Goal: Task Accomplishment & Management: Manage account settings

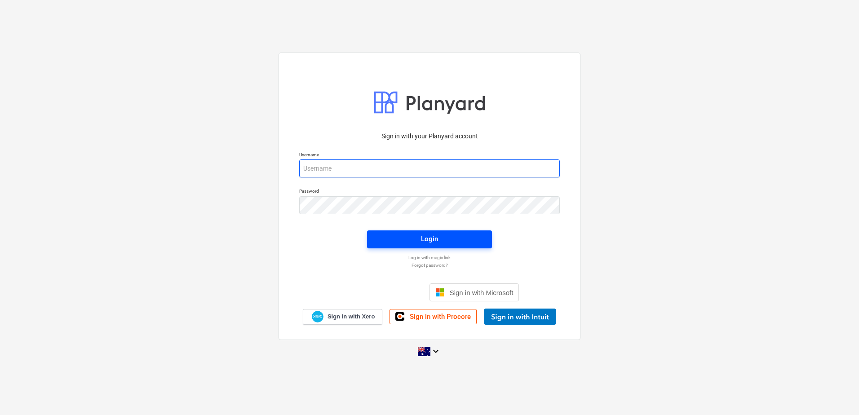
type input "[EMAIL_ADDRESS][DOMAIN_NAME]"
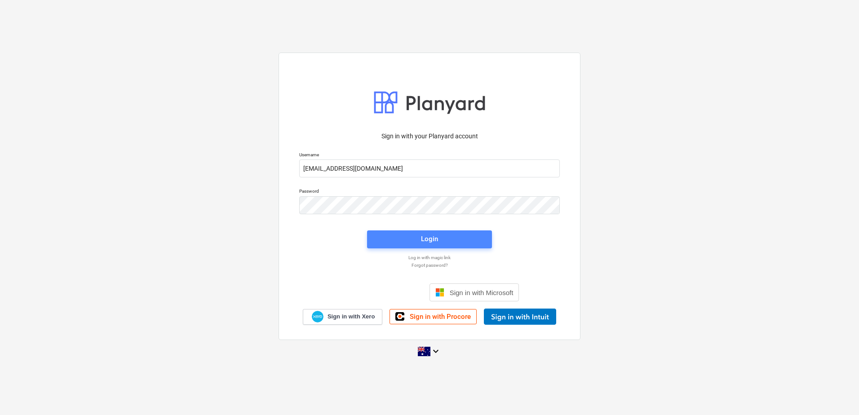
click at [433, 243] on div "Login" at bounding box center [429, 239] width 17 height 12
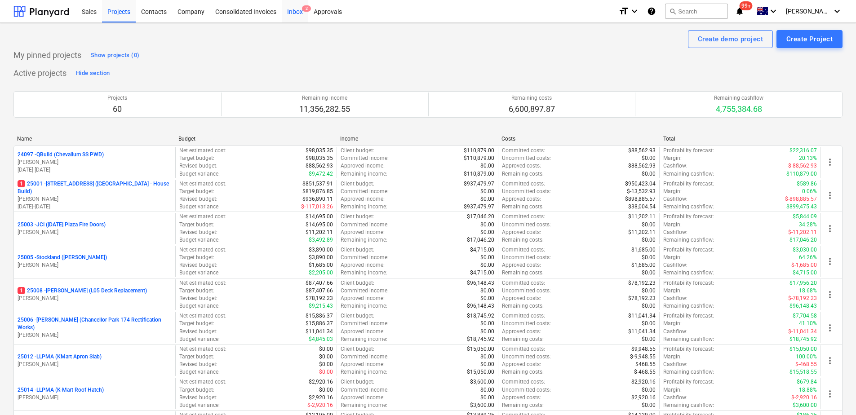
click at [293, 18] on div "Inbox 2" at bounding box center [295, 11] width 27 height 23
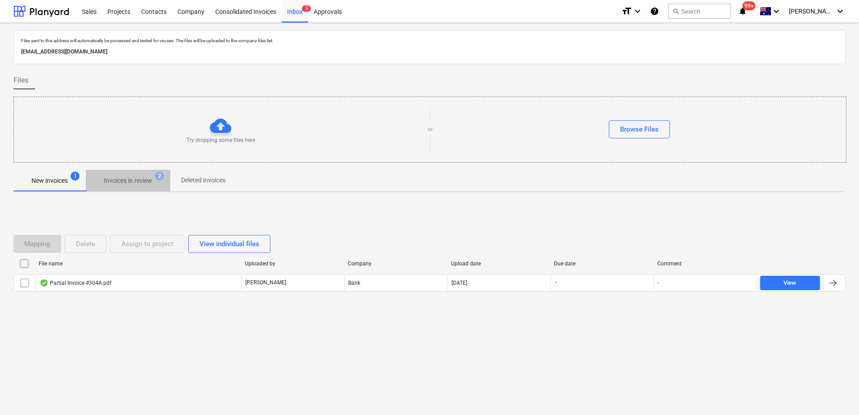
click at [121, 180] on p "Invoices in review" at bounding box center [128, 180] width 49 height 9
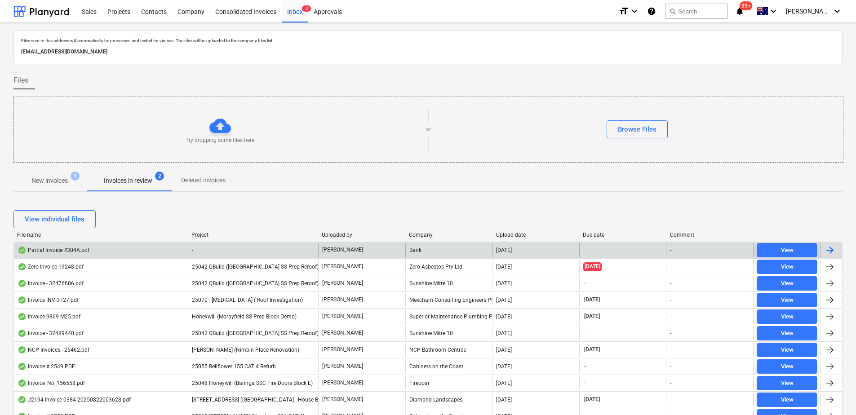
click at [214, 248] on div "-" at bounding box center [253, 250] width 130 height 14
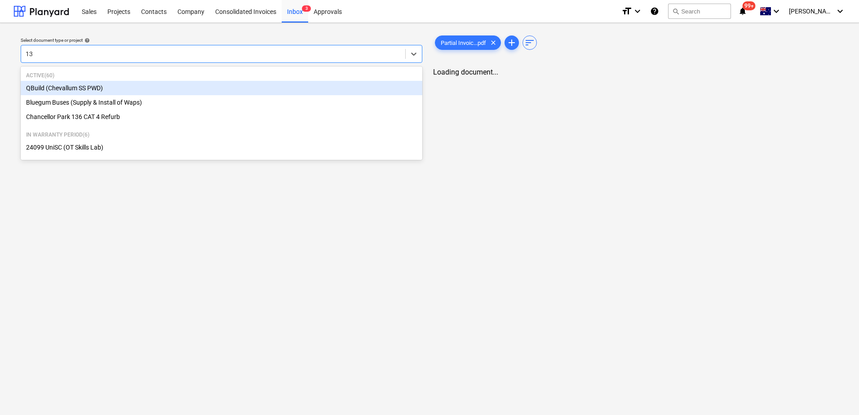
type input "136"
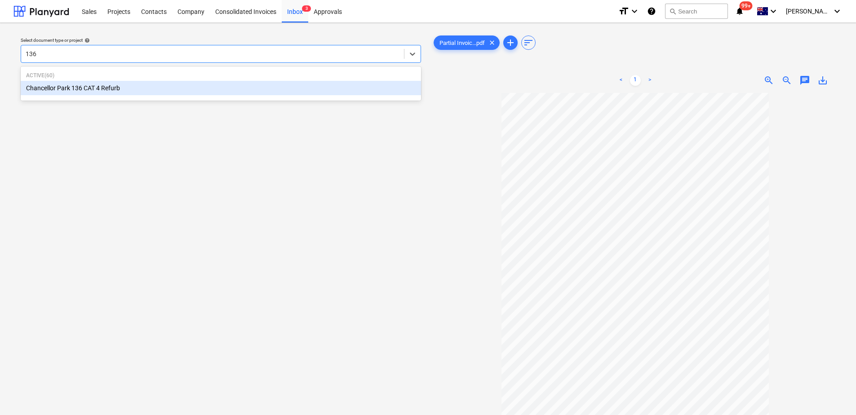
click at [108, 88] on div "Chancellor Park 136 CAT 4 Refurb" at bounding box center [221, 88] width 400 height 14
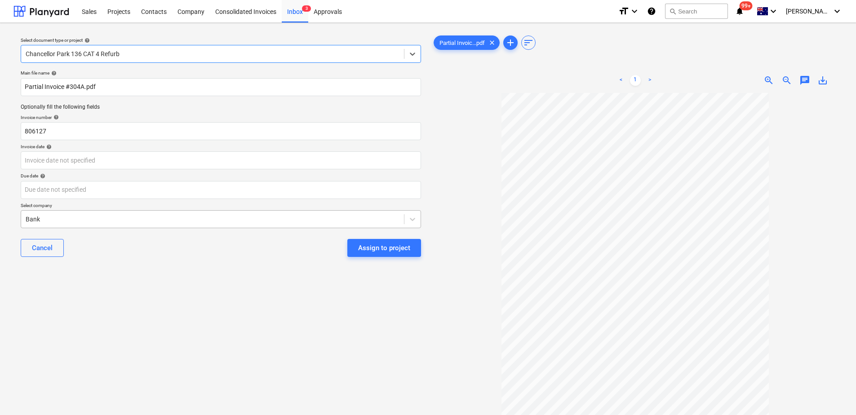
click at [66, 220] on div at bounding box center [213, 219] width 374 height 9
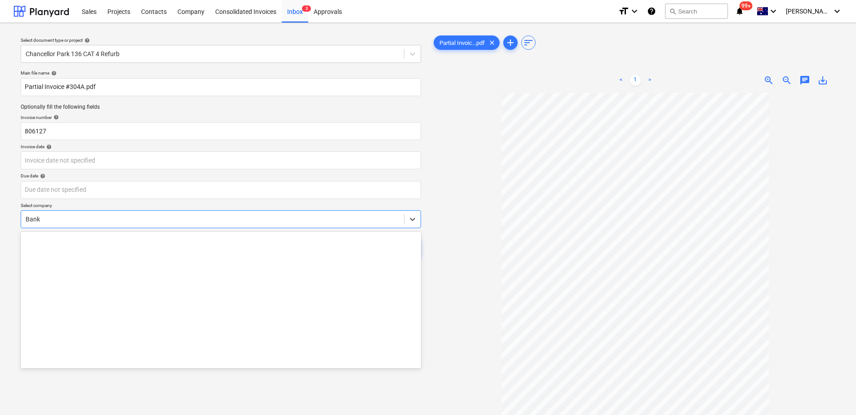
scroll to position [1683, 0]
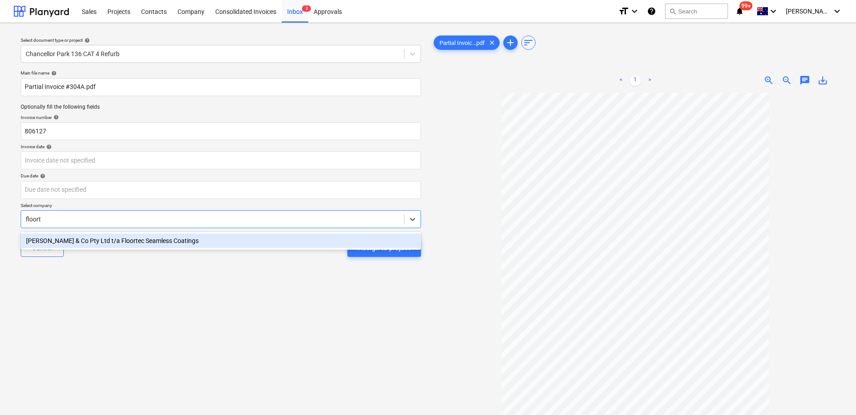
type input "floorte"
click at [79, 240] on div "[PERSON_NAME] & Co Pty Ltd t/a Floortec Seamless Coatings" at bounding box center [221, 241] width 400 height 14
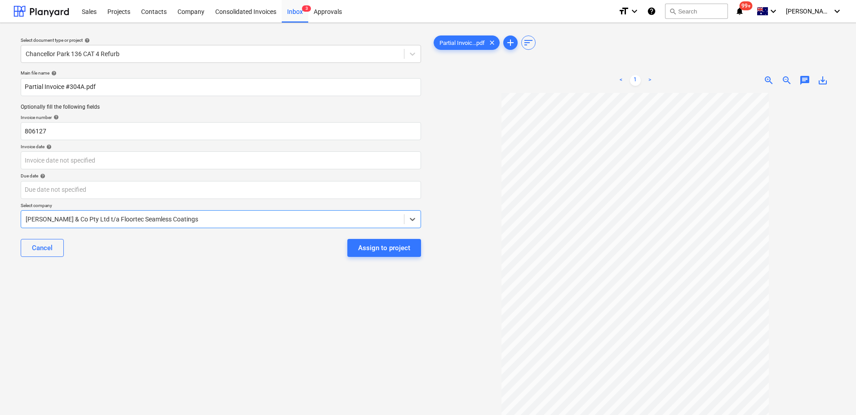
click at [388, 253] on div "Assign to project" at bounding box center [384, 248] width 52 height 12
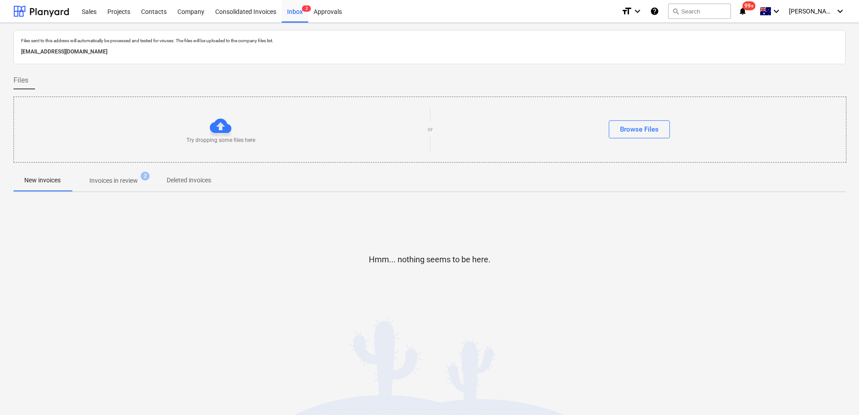
click at [111, 182] on p "Invoices in review" at bounding box center [113, 180] width 49 height 9
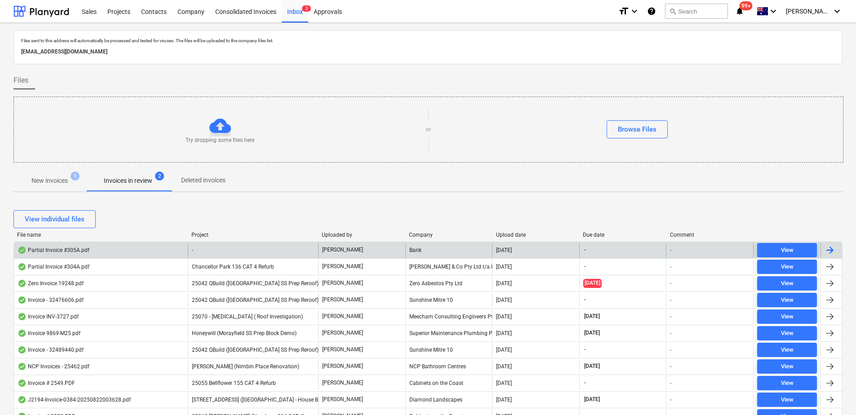
click at [253, 250] on div "-" at bounding box center [253, 250] width 130 height 14
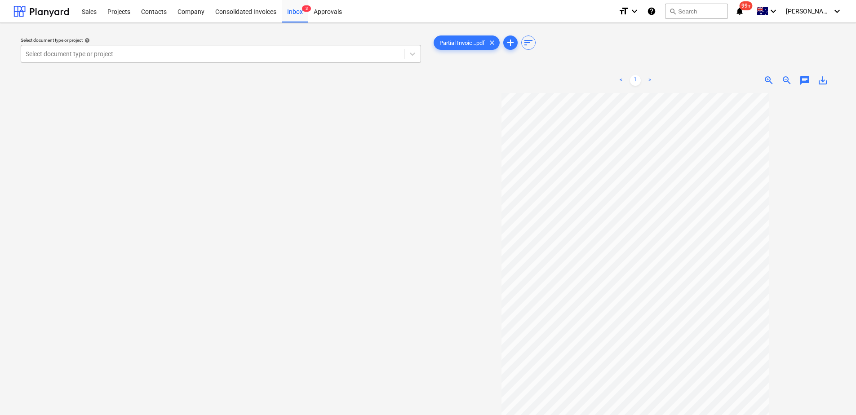
click at [125, 50] on div at bounding box center [213, 53] width 374 height 9
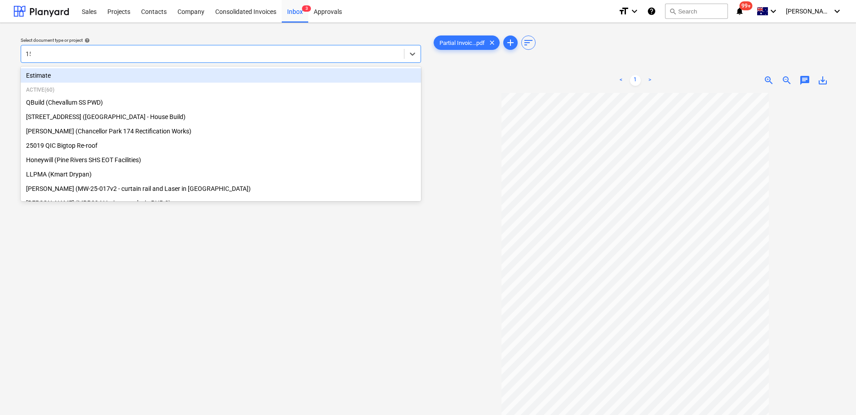
type input "155"
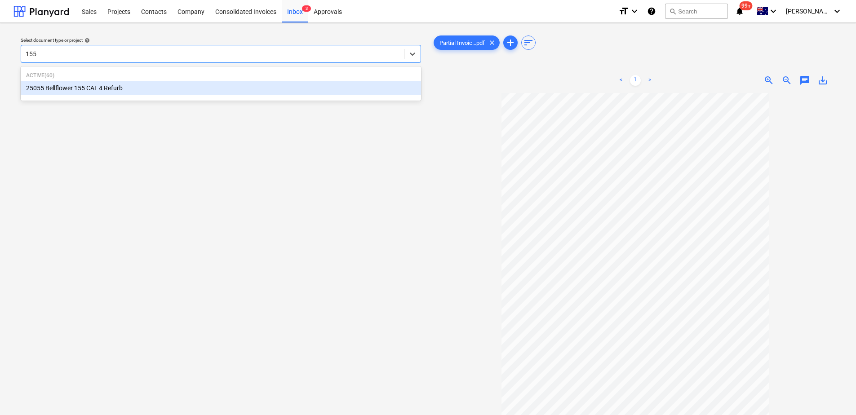
click at [131, 87] on div "25055 Bellflower 155 CAT 4 Refurb" at bounding box center [221, 88] width 400 height 14
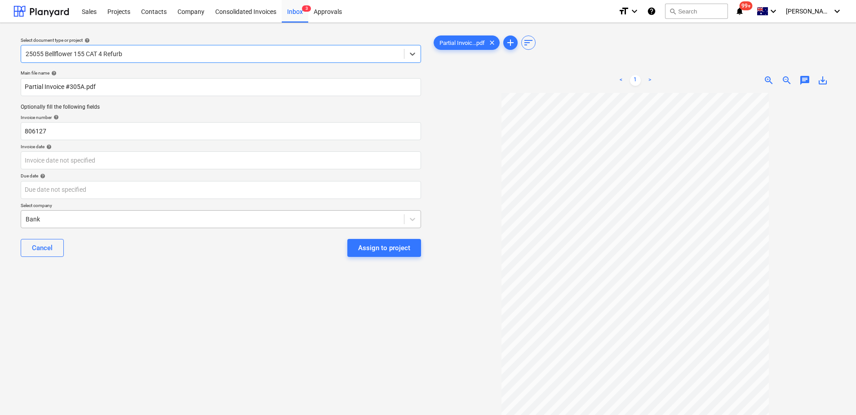
click at [70, 219] on div at bounding box center [213, 219] width 374 height 9
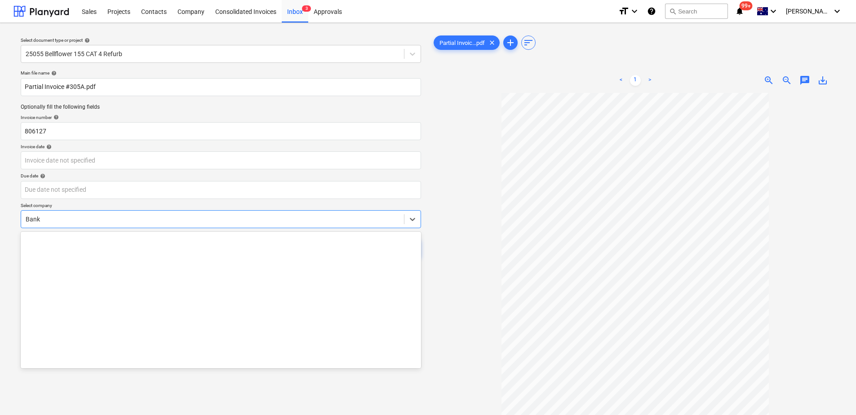
scroll to position [1683, 0]
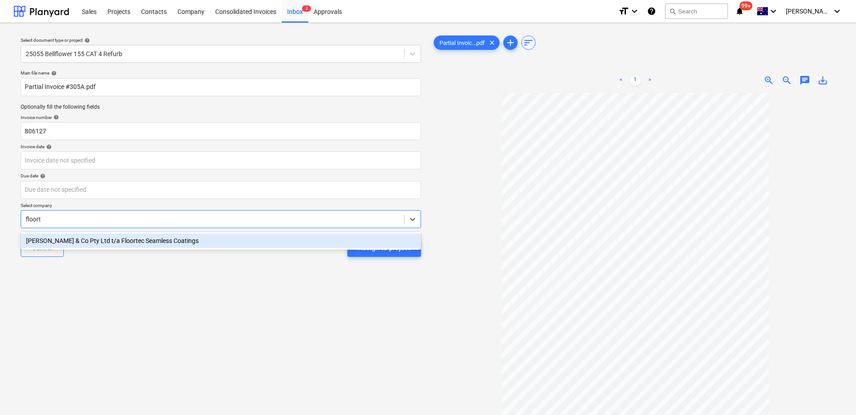
type input "floorte"
click at [71, 238] on div "[PERSON_NAME] & Co Pty Ltd t/a Floortec Seamless Coatings" at bounding box center [221, 241] width 400 height 14
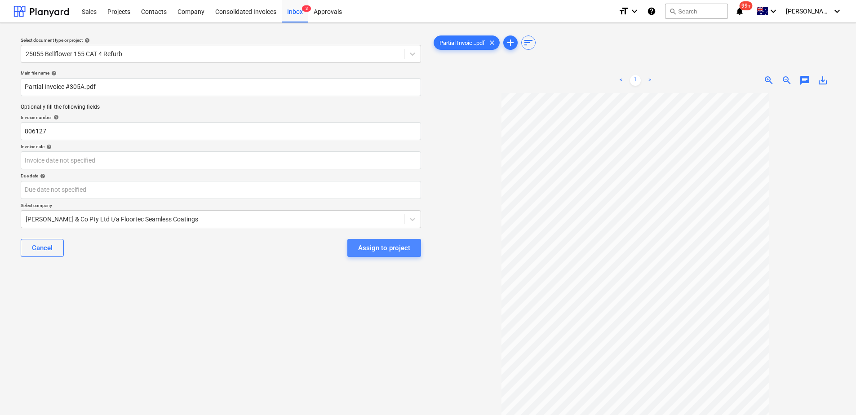
click at [377, 250] on div "Assign to project" at bounding box center [384, 248] width 52 height 12
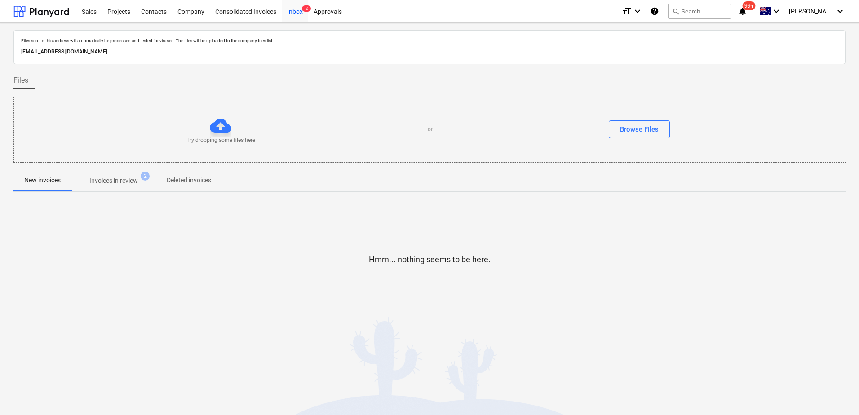
click at [108, 184] on p "Invoices in review" at bounding box center [113, 180] width 49 height 9
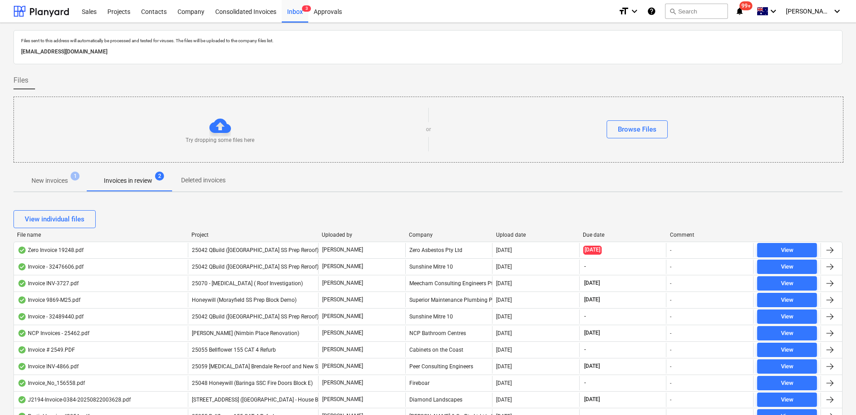
click at [58, 179] on p "New invoices" at bounding box center [49, 180] width 36 height 9
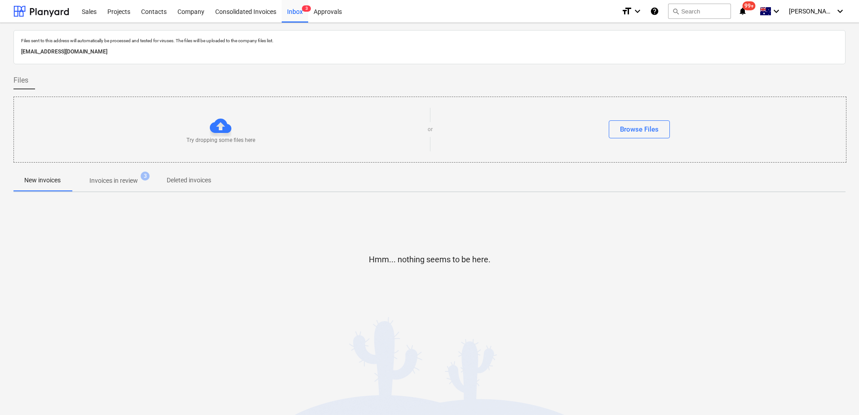
click at [138, 182] on p "Invoices in review" at bounding box center [113, 180] width 49 height 9
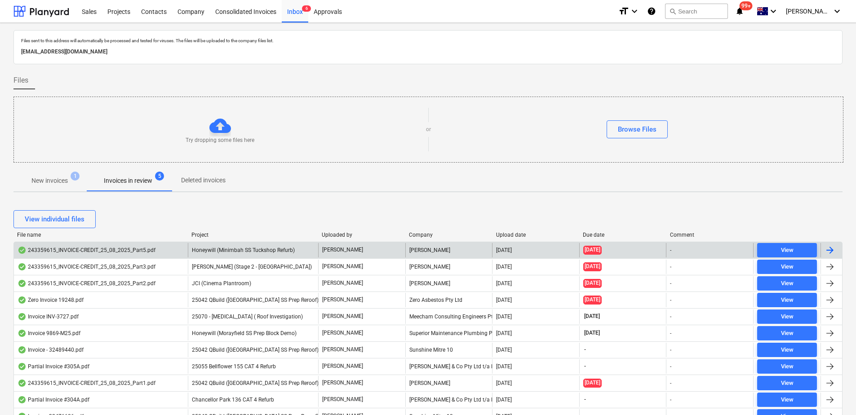
click at [295, 249] on div "Honeywill (Minimbah SS Tuckshop Refurb)" at bounding box center [253, 250] width 130 height 14
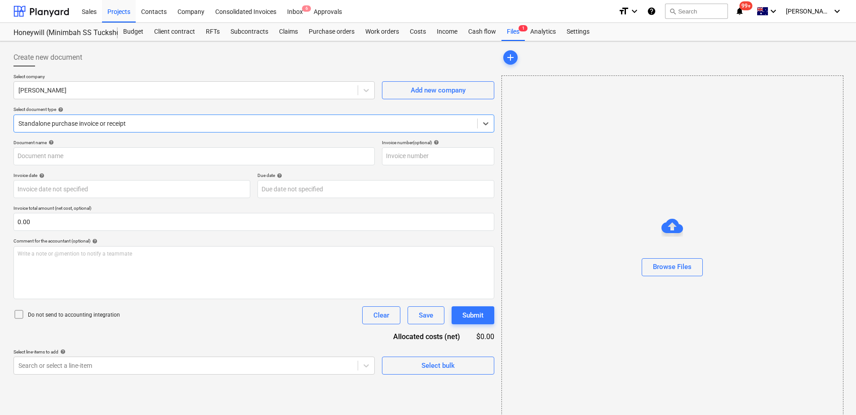
type input "243359615"
type input "[DATE]"
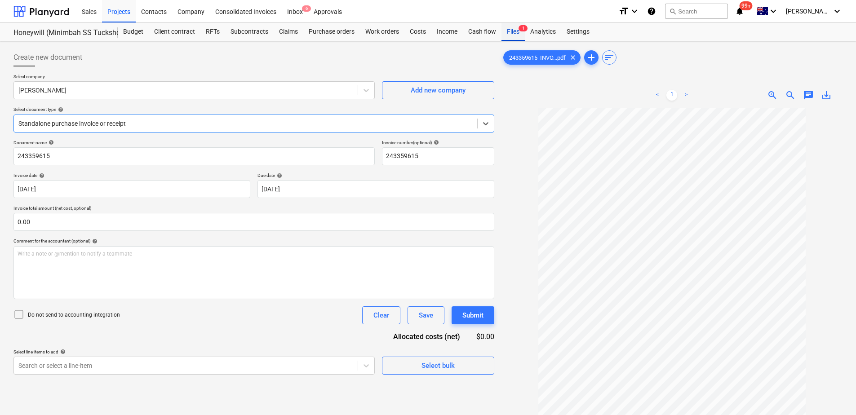
click at [514, 36] on div "Files 1" at bounding box center [513, 32] width 23 height 18
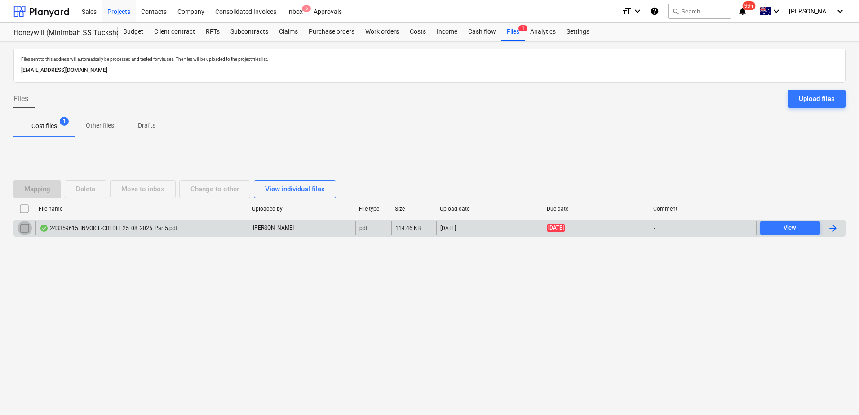
click at [27, 227] on input "checkbox" at bounding box center [25, 228] width 14 height 14
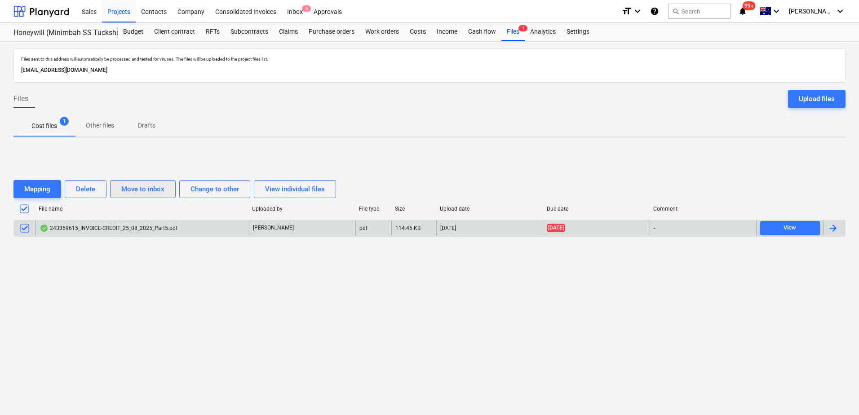
click at [154, 193] on div "Move to inbox" at bounding box center [142, 189] width 43 height 12
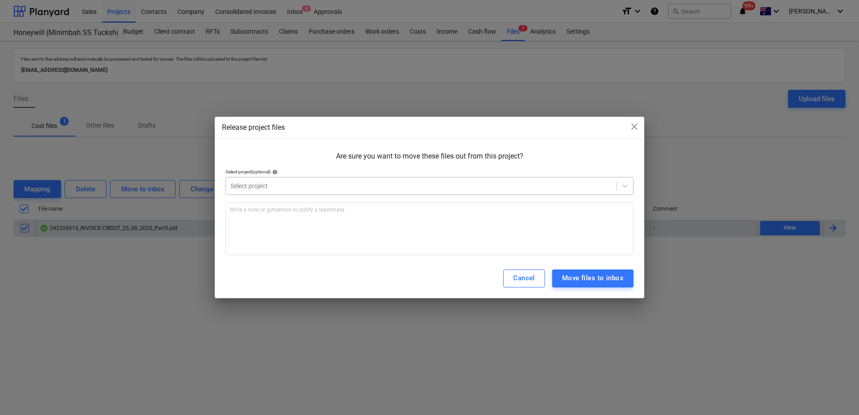
click at [293, 183] on div at bounding box center [422, 186] width 382 height 9
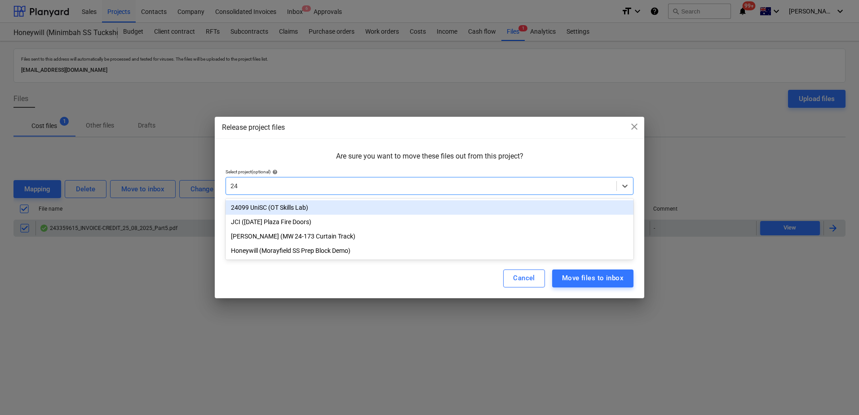
type input "2"
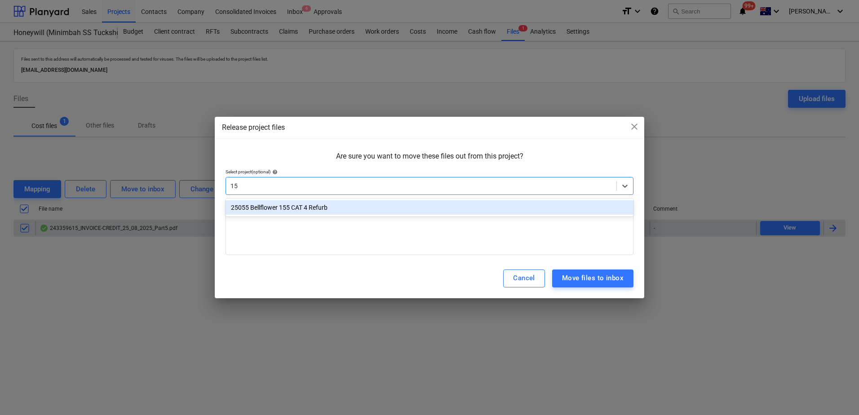
type input "155"
click at [280, 209] on div "25055 Bellflower 155 CAT 4 Refurb" at bounding box center [430, 207] width 408 height 14
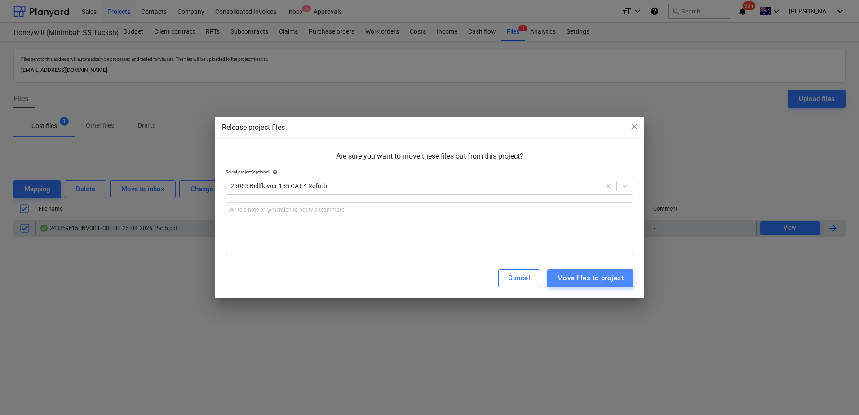
click at [577, 275] on div "Move files to project" at bounding box center [590, 278] width 67 height 12
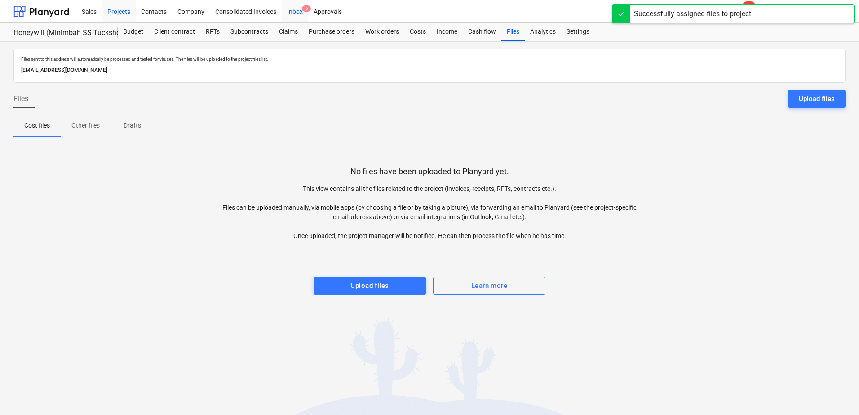
click at [299, 9] on div "Inbox 6" at bounding box center [295, 11] width 27 height 23
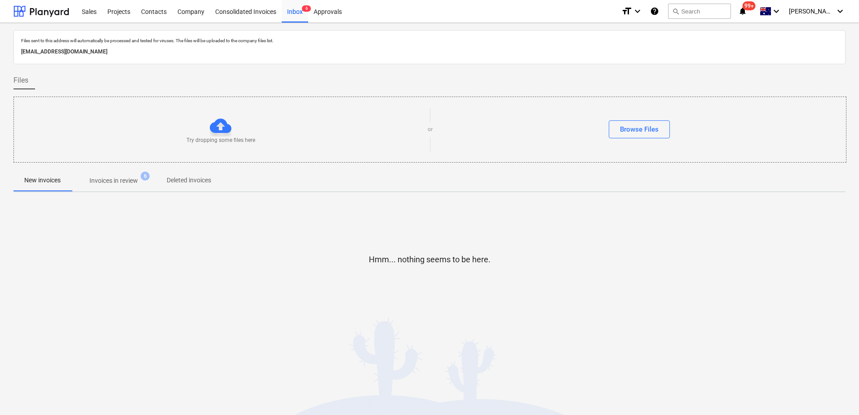
drag, startPoint x: 120, startPoint y: 190, endPoint x: 99, endPoint y: 195, distance: 21.8
click at [120, 190] on button "Invoices in review 6" at bounding box center [113, 181] width 84 height 22
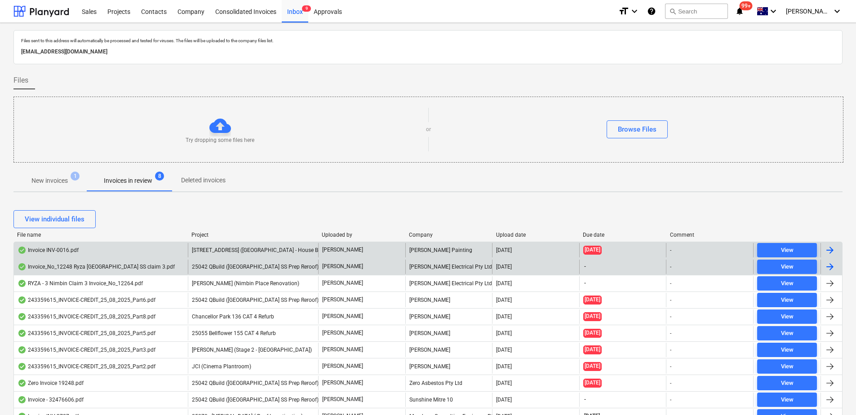
click at [258, 251] on span "[STREET_ADDRESS] ([GEOGRAPHIC_DATA] - House Build)" at bounding box center [260, 250] width 137 height 6
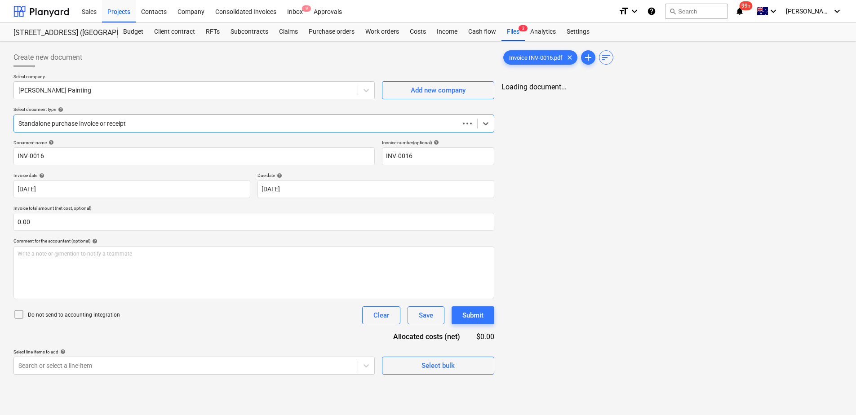
type input "INV-0016"
type input "[DATE]"
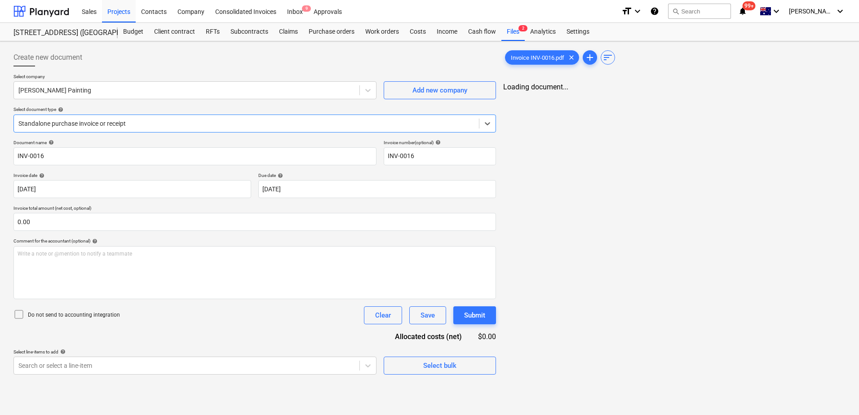
click at [172, 125] on div at bounding box center [246, 123] width 456 height 9
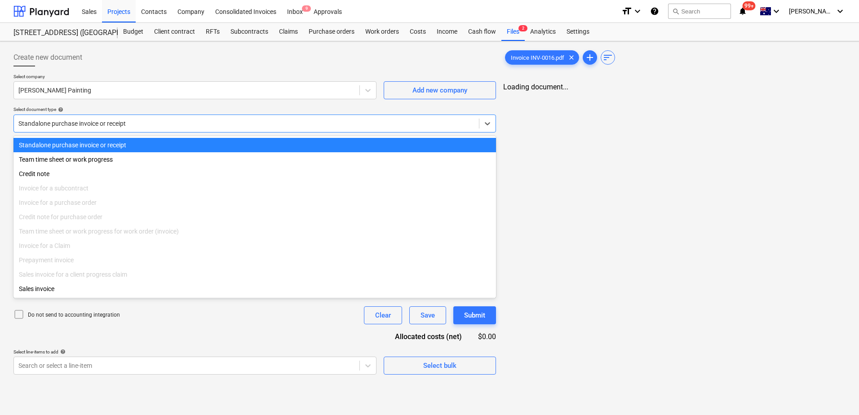
click at [172, 125] on div at bounding box center [246, 123] width 456 height 9
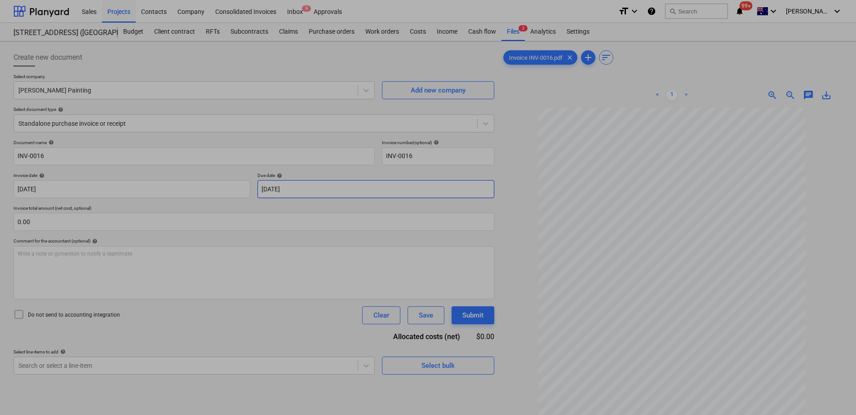
click at [322, 190] on body "Sales Projects Contacts Company Consolidated Invoices Inbox 9 Approvals format_…" at bounding box center [428, 207] width 856 height 415
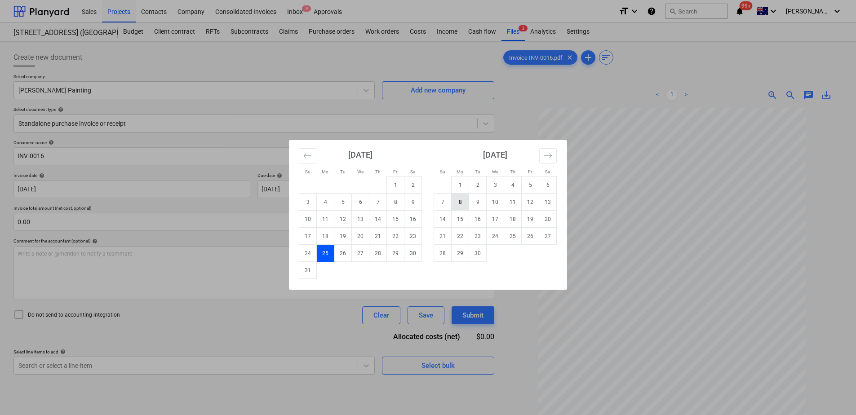
click at [465, 204] on td "8" at bounding box center [461, 202] width 18 height 17
type input "[DATE]"
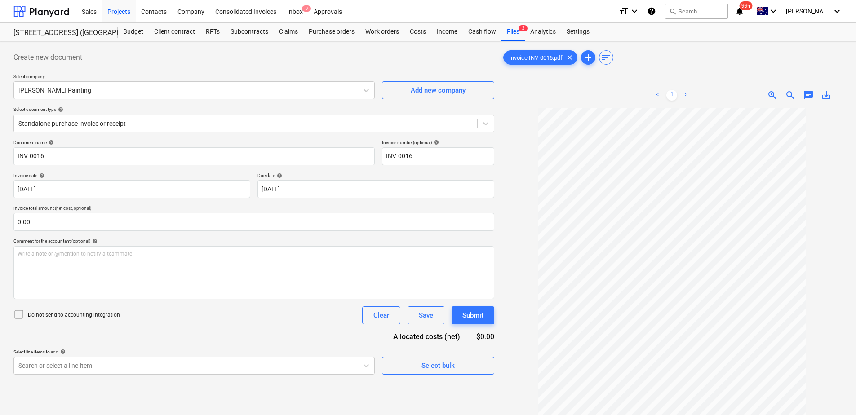
click at [173, 352] on div "Select line-items to add help" at bounding box center [193, 352] width 361 height 6
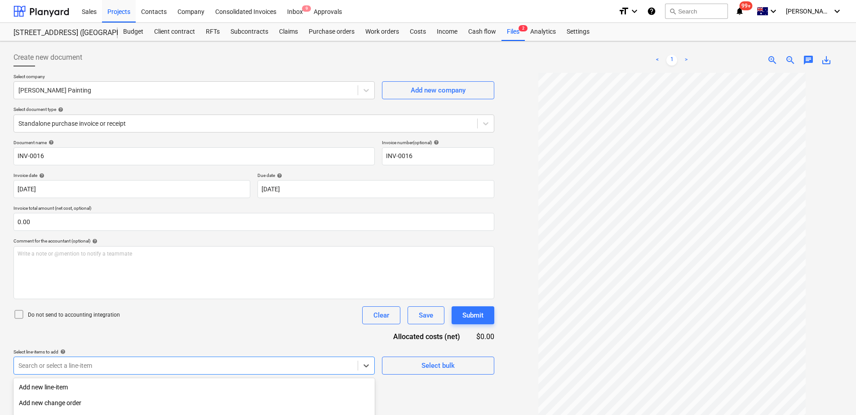
click at [177, 359] on body "Sales Projects Contacts Company Consolidated Invoices Inbox 9 Approvals format_…" at bounding box center [428, 207] width 856 height 415
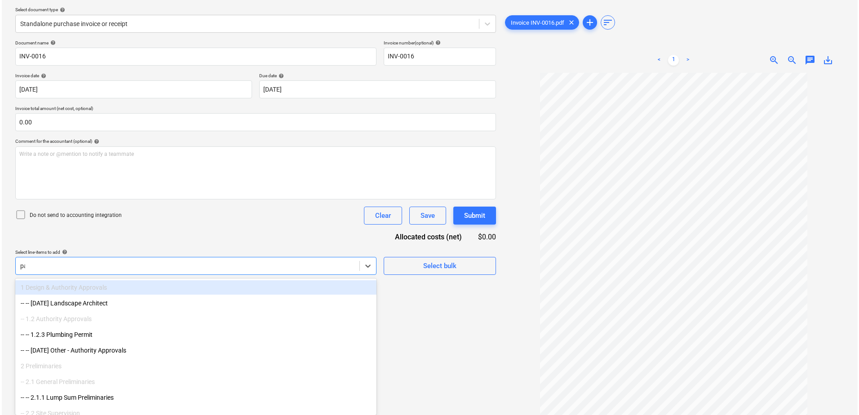
scroll to position [90, 0]
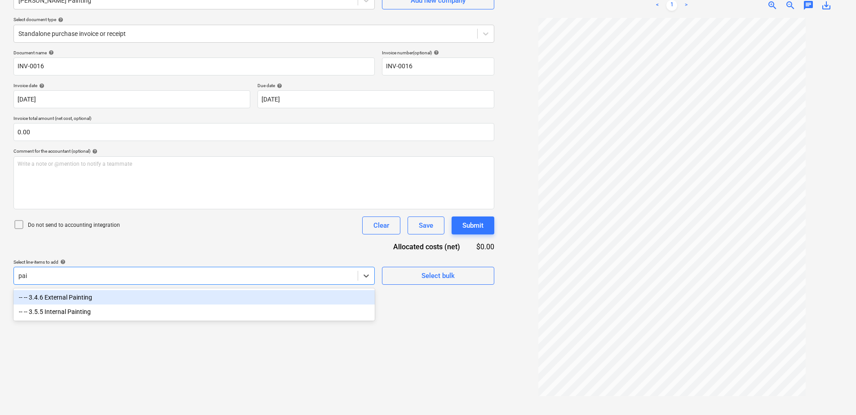
type input "pain"
click at [67, 297] on div "-- -- 3.4.6 External Painting" at bounding box center [193, 297] width 361 height 14
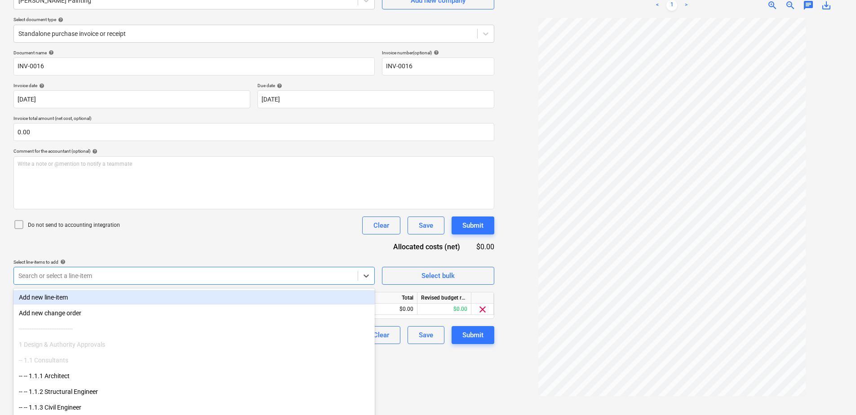
click at [268, 259] on div "Select line-items to add help" at bounding box center [193, 262] width 361 height 6
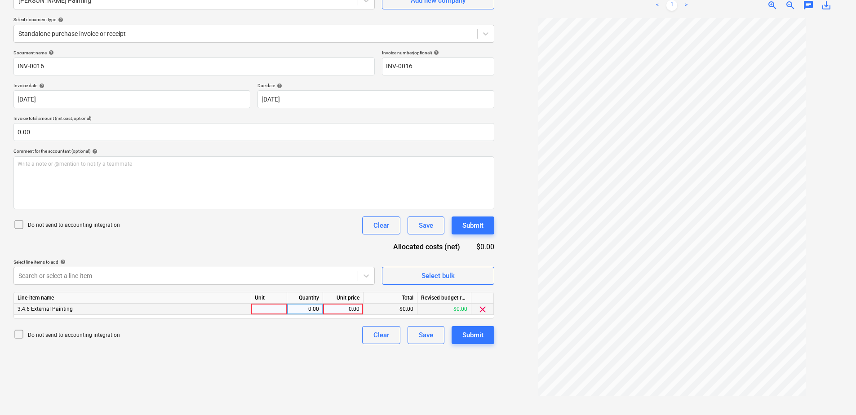
click at [278, 309] on div at bounding box center [269, 309] width 36 height 11
type input "Item"
type input "2050"
click at [471, 338] on div "Submit" at bounding box center [472, 335] width 21 height 12
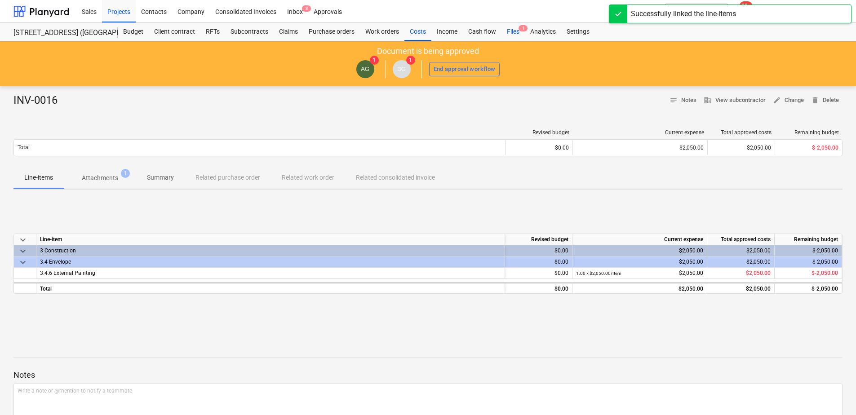
click at [517, 36] on div "Files 1" at bounding box center [513, 32] width 23 height 18
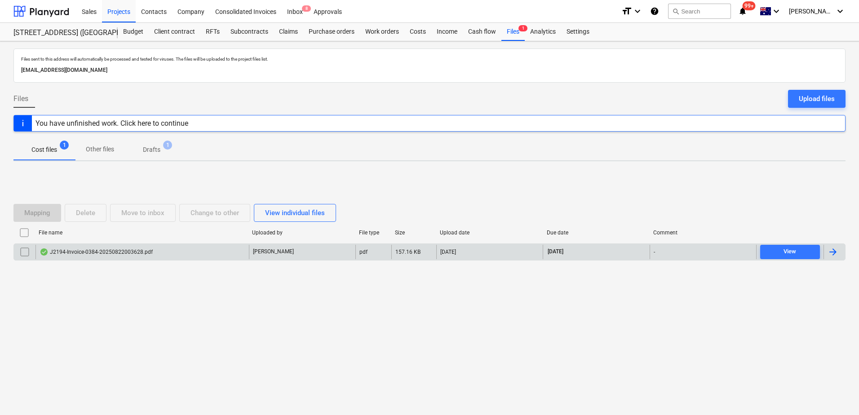
click at [186, 250] on div "J2194-Invoice-0384-20250822003628.pdf" at bounding box center [142, 252] width 213 height 14
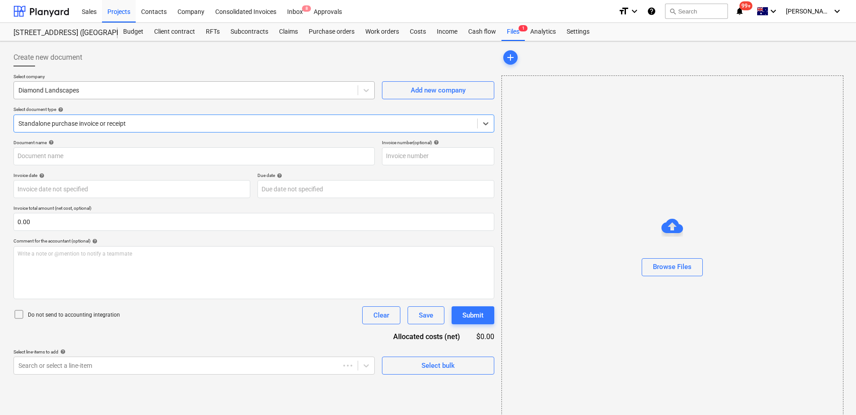
type input "0384"
type input "[DATE]"
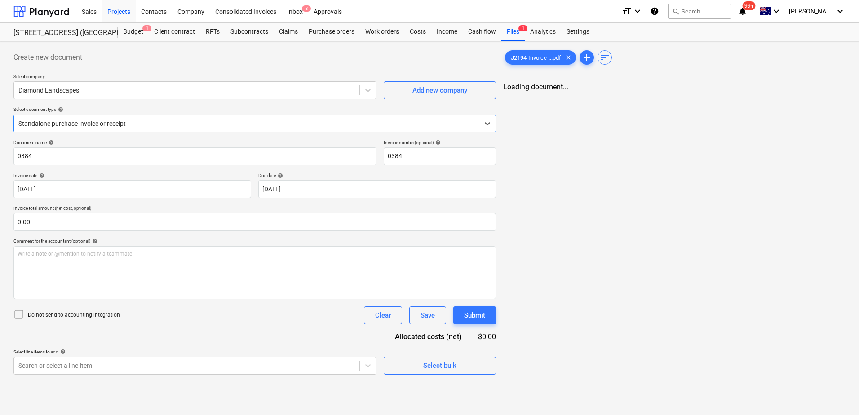
click at [106, 128] on div at bounding box center [246, 123] width 456 height 9
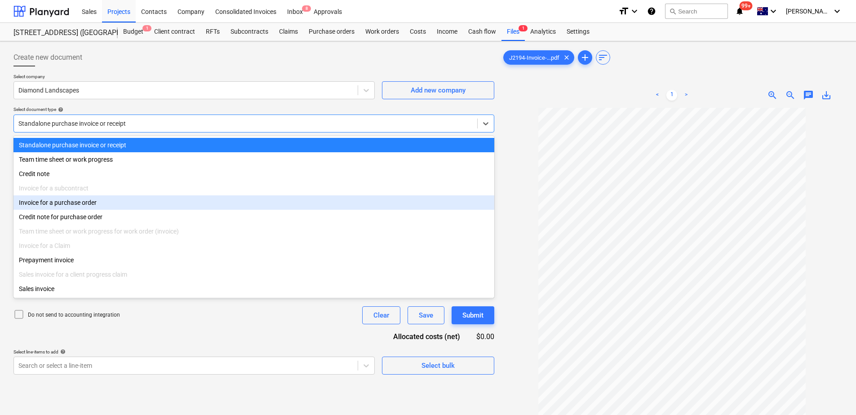
click at [86, 207] on div "Invoice for a purchase order" at bounding box center [253, 202] width 481 height 14
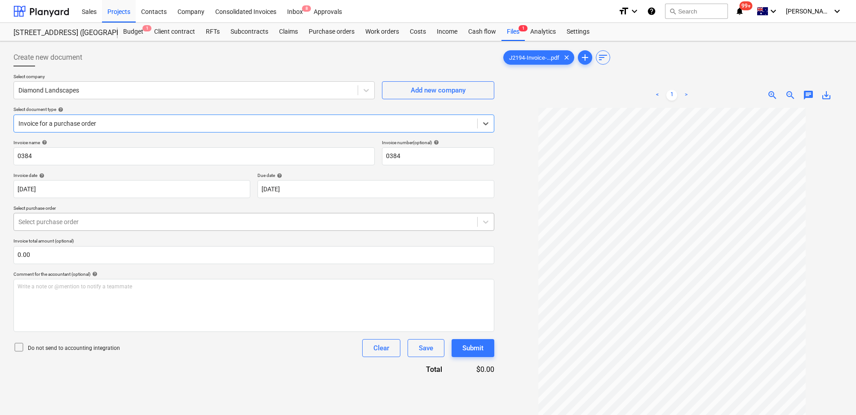
click at [193, 222] on div at bounding box center [245, 222] width 454 height 9
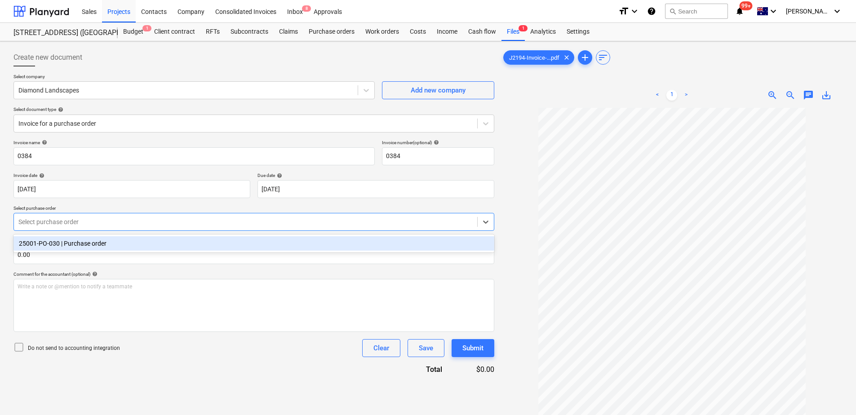
click at [184, 245] on div "25001-PO-030 | Purchase order" at bounding box center [253, 243] width 481 height 14
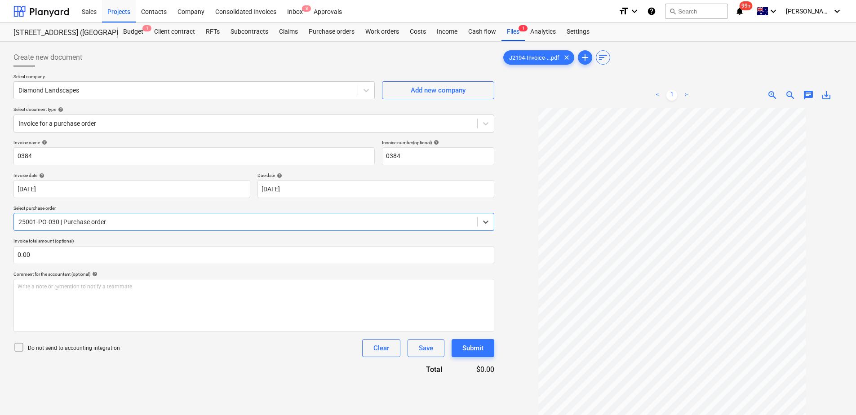
click at [178, 373] on div "Invoice name help 0384 Invoice number (optional) help 0384 Invoice date help [D…" at bounding box center [253, 257] width 481 height 235
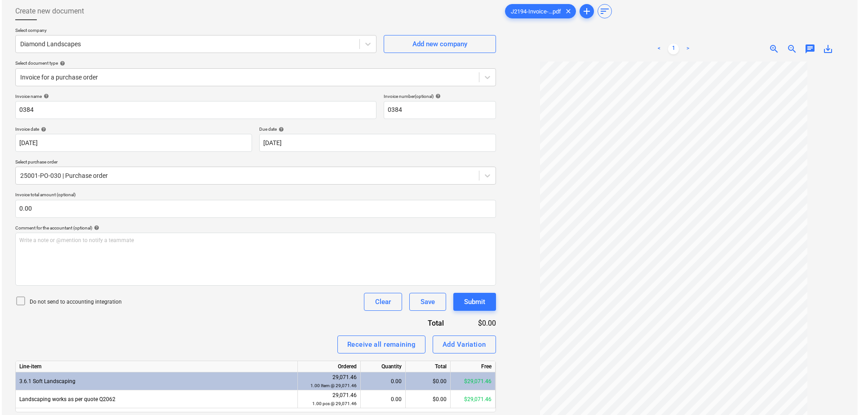
scroll to position [90, 0]
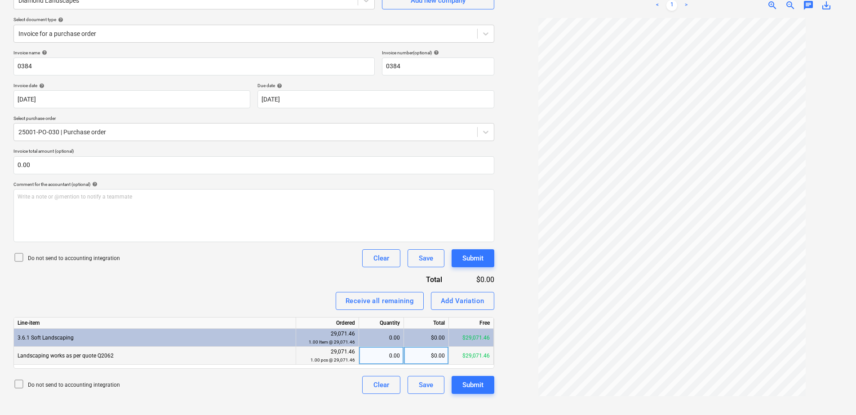
click at [431, 355] on div "$0.00" at bounding box center [426, 356] width 45 height 18
type input "23177.42"
click at [482, 387] on div "Submit" at bounding box center [472, 385] width 21 height 12
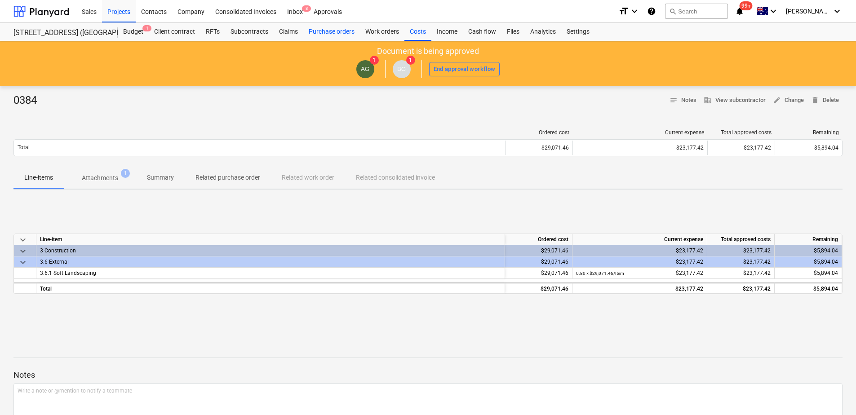
click at [325, 33] on div "Purchase orders" at bounding box center [331, 32] width 57 height 18
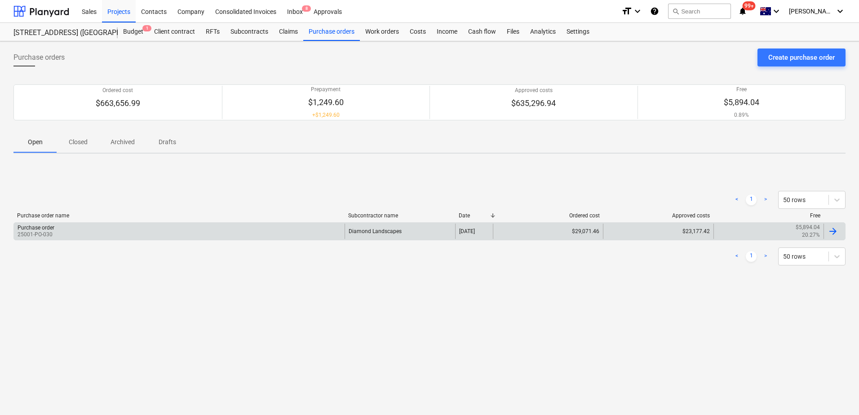
click at [162, 231] on div "Purchase order 25001-PO-030" at bounding box center [179, 231] width 331 height 15
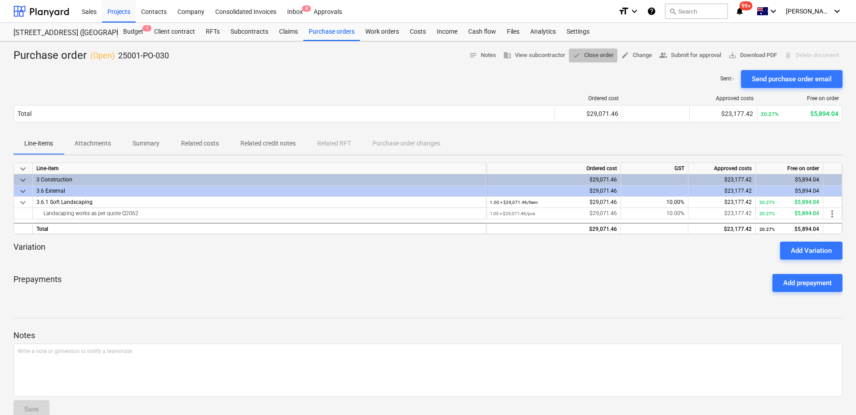
click at [586, 54] on span "done Close order" at bounding box center [593, 55] width 41 height 10
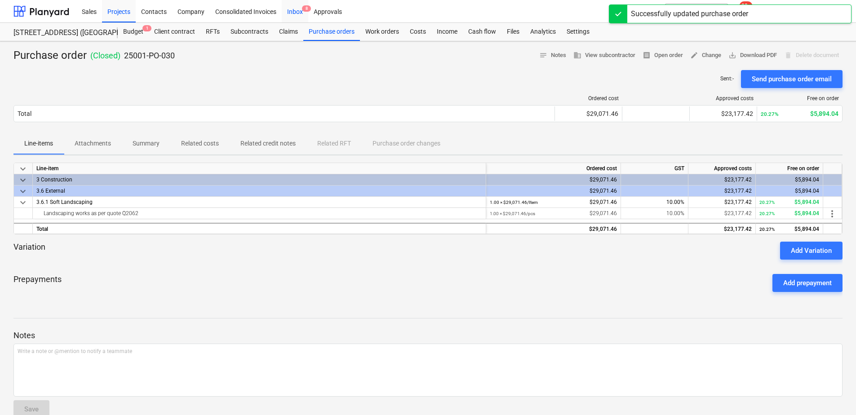
click at [300, 15] on div "Inbox 8" at bounding box center [295, 11] width 27 height 23
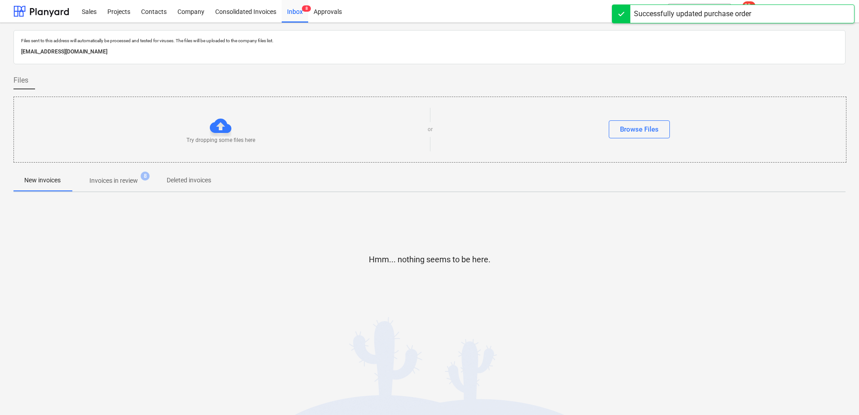
click at [119, 184] on p "Invoices in review" at bounding box center [113, 180] width 49 height 9
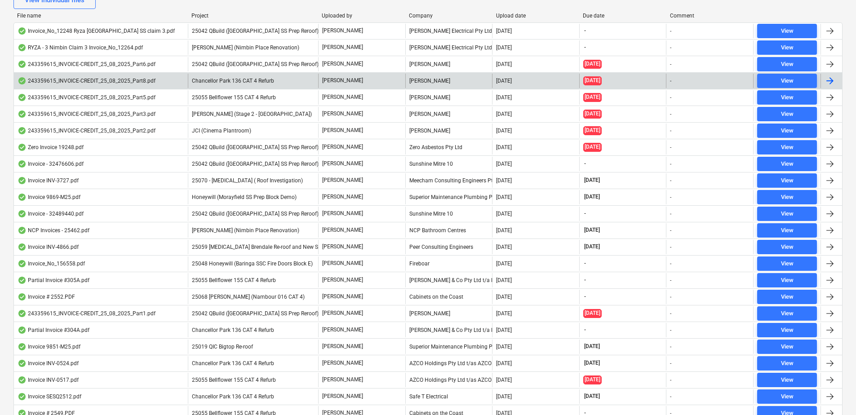
scroll to position [258, 0]
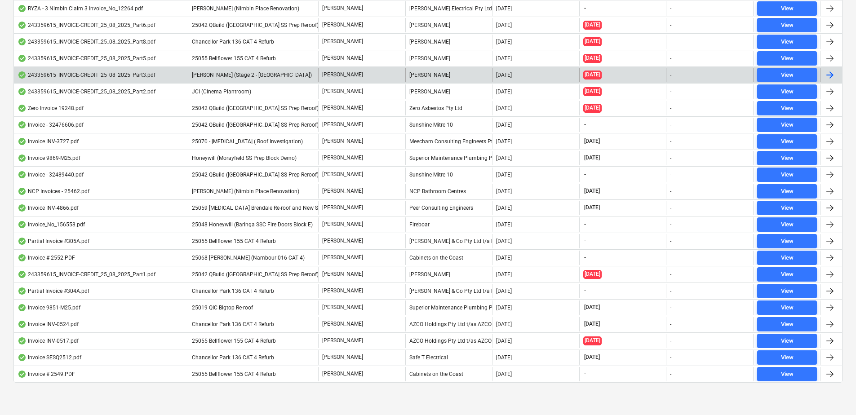
click at [240, 75] on span "[PERSON_NAME] (Stage 2 - [GEOGRAPHIC_DATA])" at bounding box center [252, 75] width 120 height 6
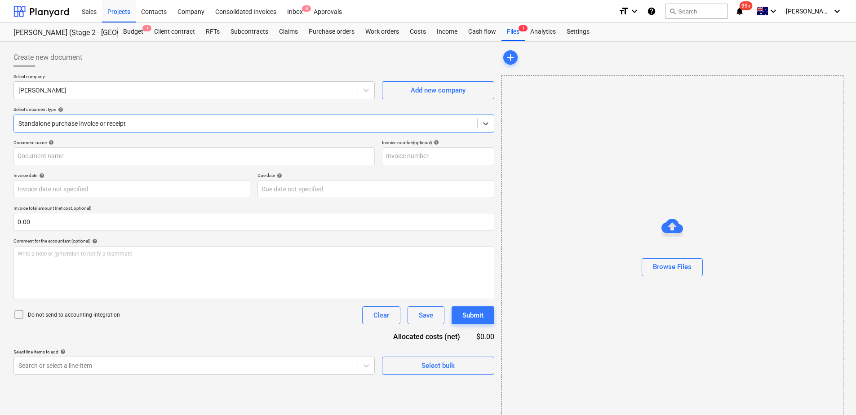
type input "243359615"
type input "[DATE]"
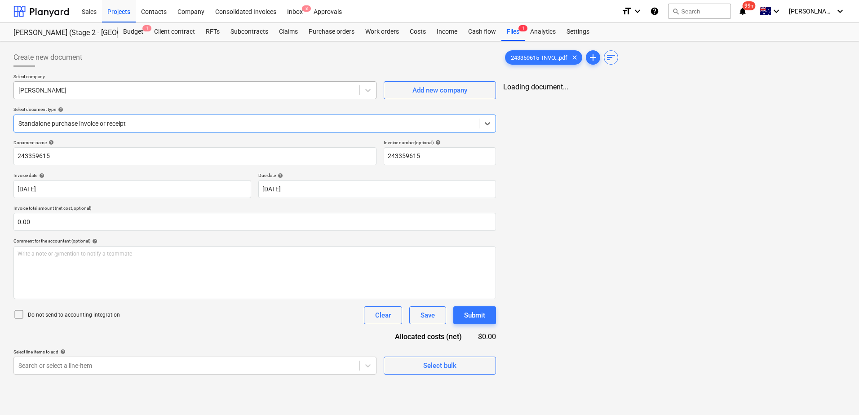
click at [94, 91] on div at bounding box center [186, 90] width 337 height 9
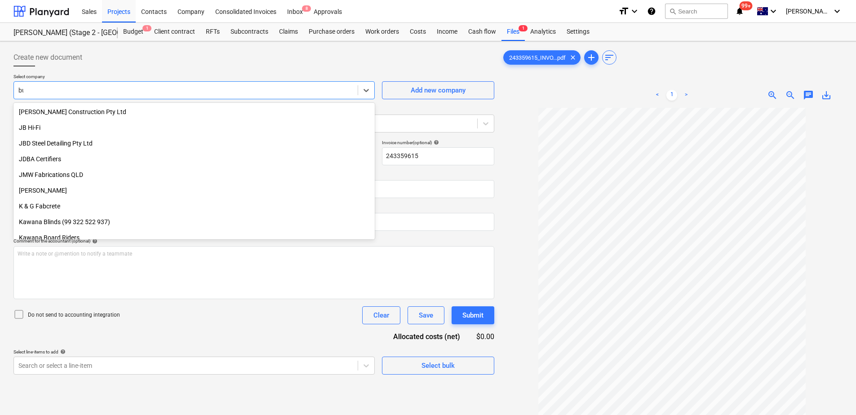
scroll to position [510, 0]
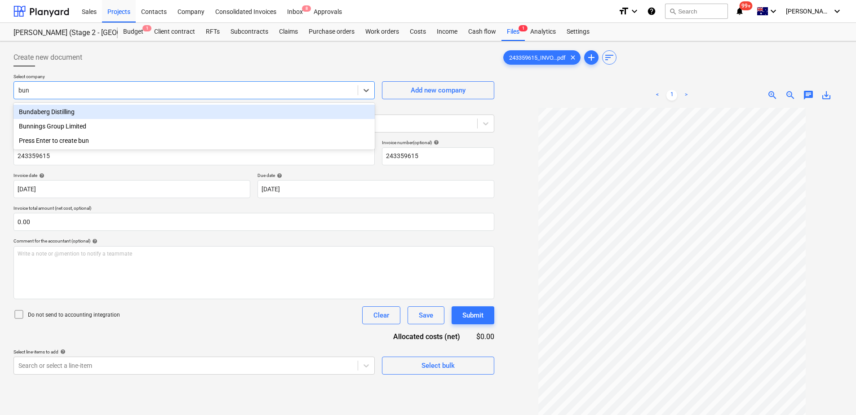
type input "[PERSON_NAME]"
click at [101, 113] on div "Bunnings Group Limited" at bounding box center [193, 112] width 361 height 14
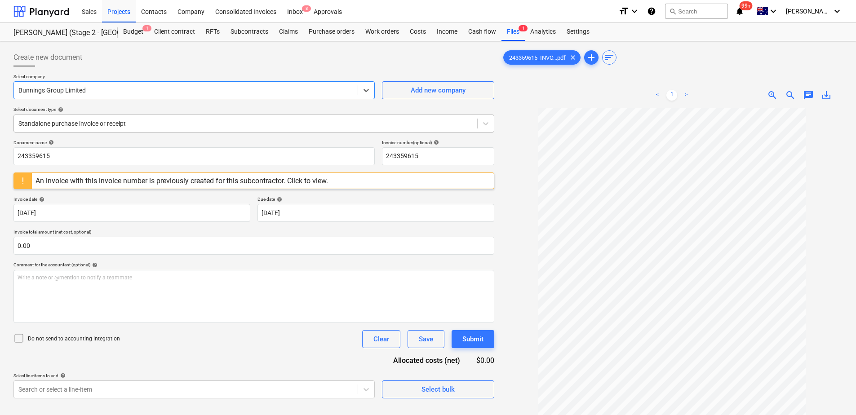
click at [99, 126] on div at bounding box center [245, 123] width 454 height 9
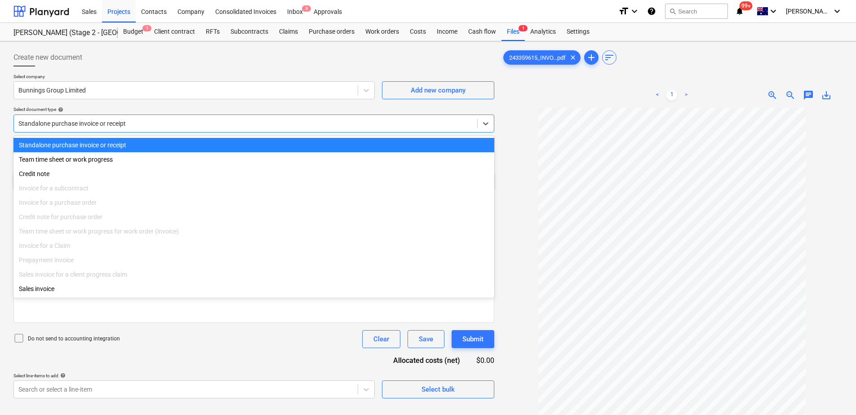
click at [99, 125] on div at bounding box center [245, 123] width 454 height 9
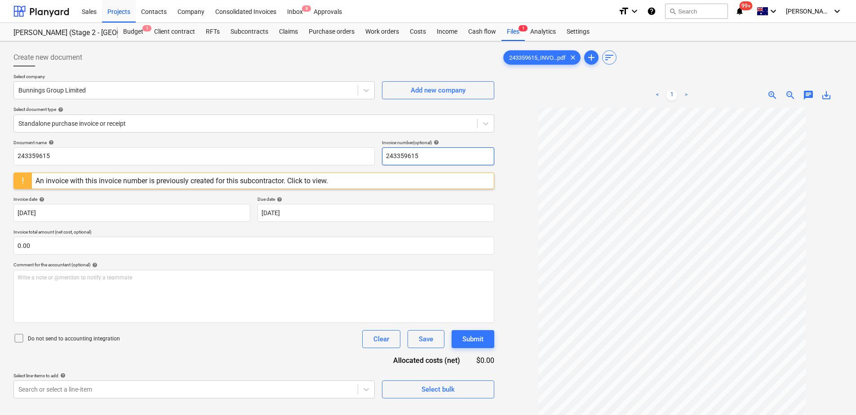
click at [424, 155] on input "243359615" at bounding box center [438, 156] width 112 height 18
drag, startPoint x: 428, startPoint y: 158, endPoint x: 381, endPoint y: 158, distance: 47.2
click at [381, 158] on div "Document name help 243359615 Invoice number (optional) help 243359615" at bounding box center [253, 153] width 481 height 26
type input "8176/90278734"
click at [306, 212] on body "Sales Projects Contacts Company Consolidated Invoices Inbox 8 Approvals format_…" at bounding box center [428, 207] width 856 height 415
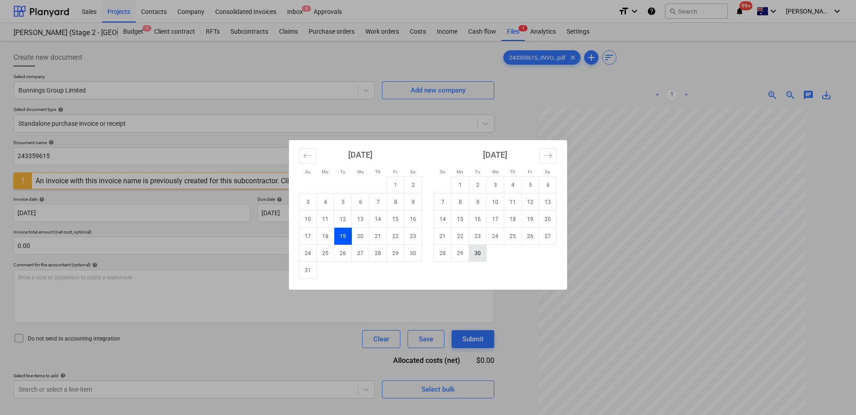
click at [479, 252] on td "30" at bounding box center [478, 253] width 18 height 17
type input "[DATE]"
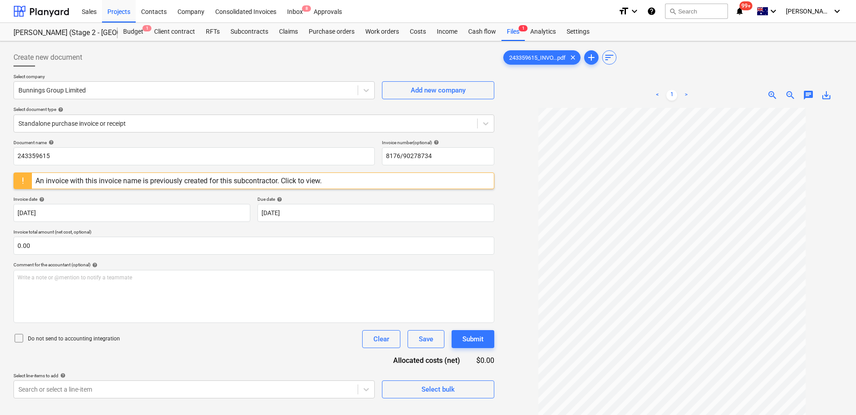
click at [285, 364] on div "Document name help 243359615 Invoice number (optional) help 8176/90278734 An in…" at bounding box center [253, 269] width 481 height 259
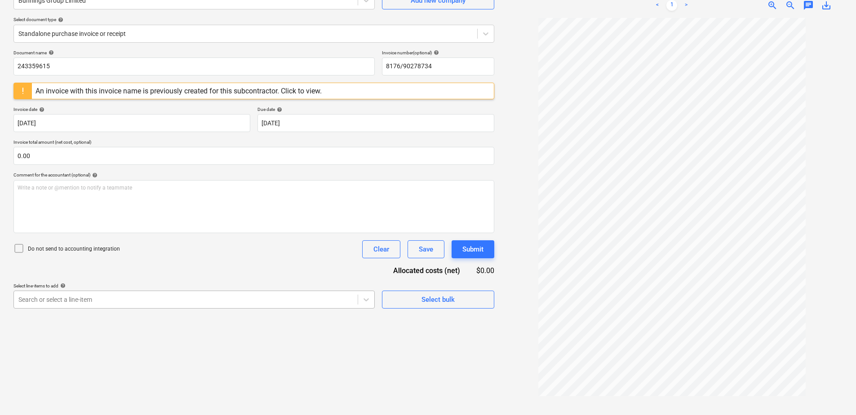
click at [287, 301] on body "Sales Projects Contacts Company Consolidated Invoices Inbox 8 Approvals format_…" at bounding box center [428, 117] width 856 height 415
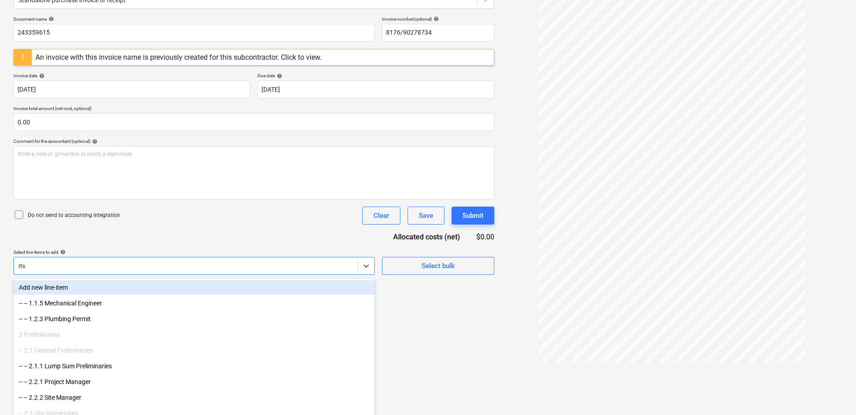
type input "mat"
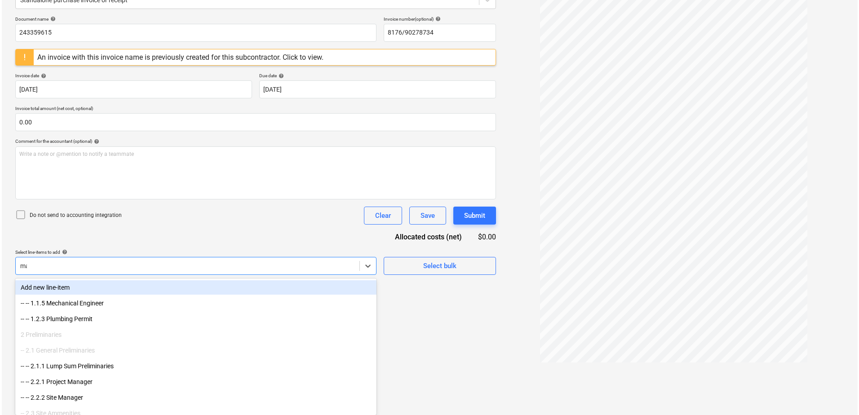
scroll to position [90, 0]
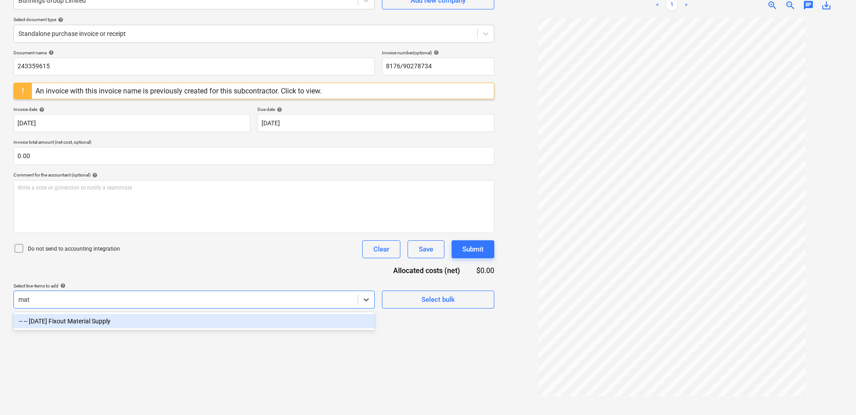
click at [284, 321] on div "-- -- [DATE] Fixout Material Supply" at bounding box center [193, 321] width 361 height 14
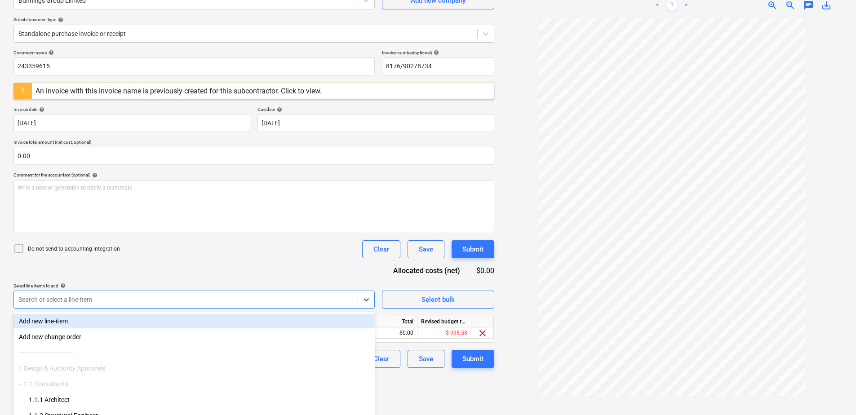
click at [293, 260] on div "Document name help 243359615 Invoice number (optional) help 8176/90278734 An in…" at bounding box center [253, 209] width 481 height 318
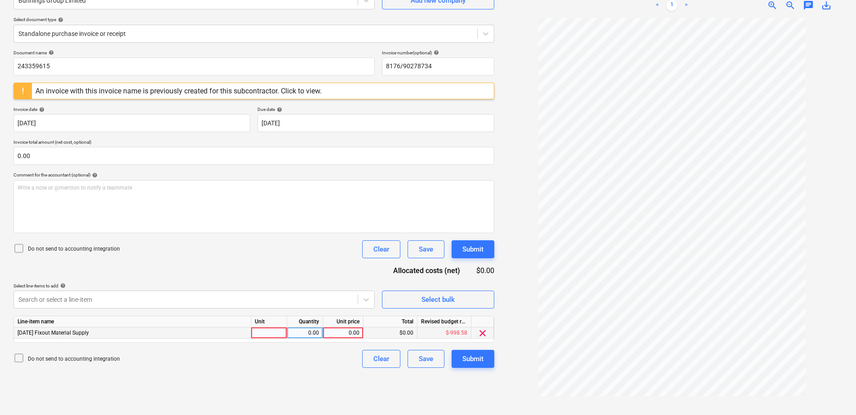
click at [282, 332] on div at bounding box center [269, 333] width 36 height 11
type input "Item"
type input "18.53"
click at [487, 362] on button "Submit" at bounding box center [473, 359] width 43 height 18
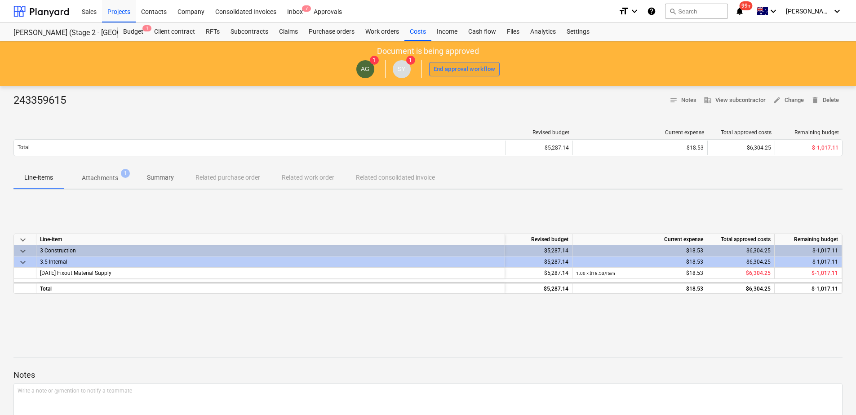
click at [465, 71] on div "End approval workflow" at bounding box center [465, 69] width 62 height 10
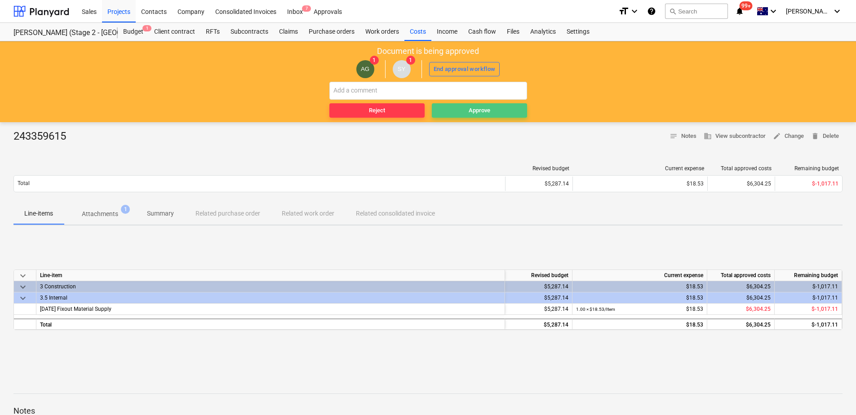
click at [488, 112] on div "Approve" at bounding box center [480, 111] width 22 height 10
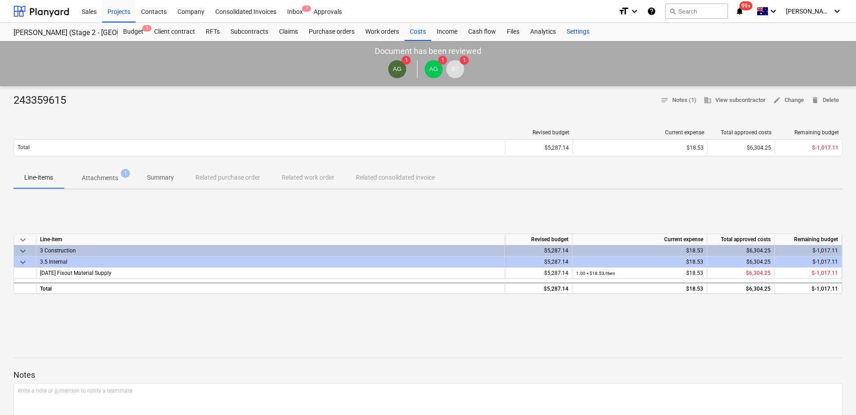
click at [577, 35] on div "Settings" at bounding box center [578, 32] width 34 height 18
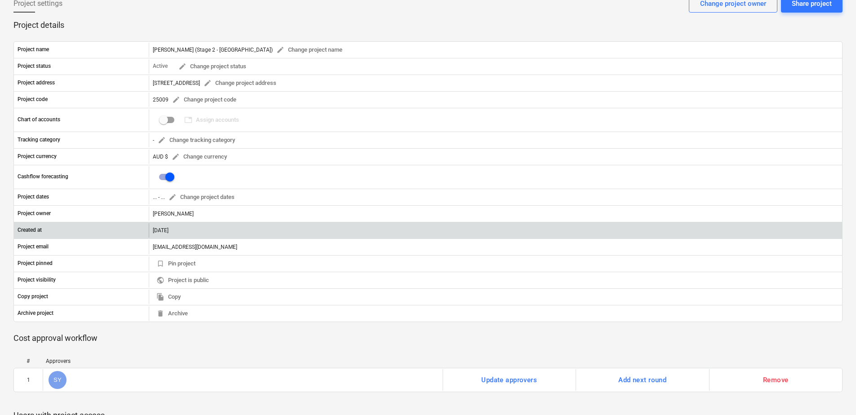
scroll to position [180, 0]
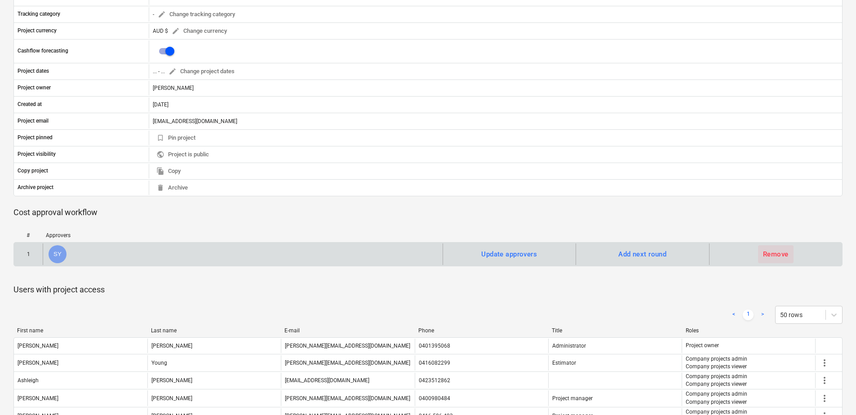
click at [776, 256] on div "Remove" at bounding box center [776, 255] width 26 height 12
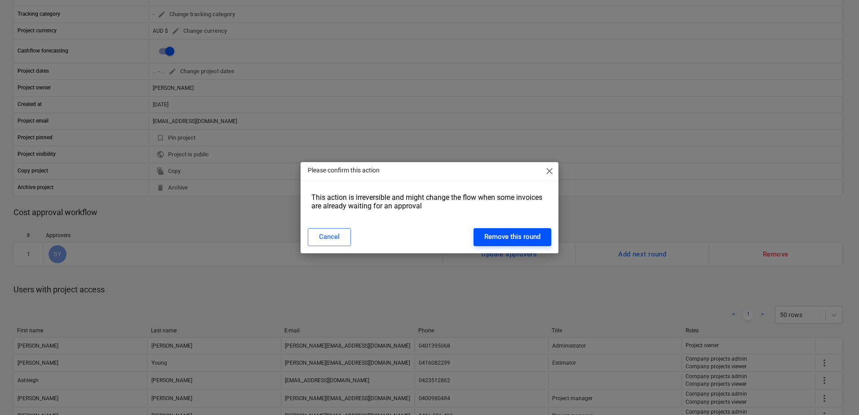
click at [513, 237] on div "Remove this round" at bounding box center [512, 237] width 56 height 12
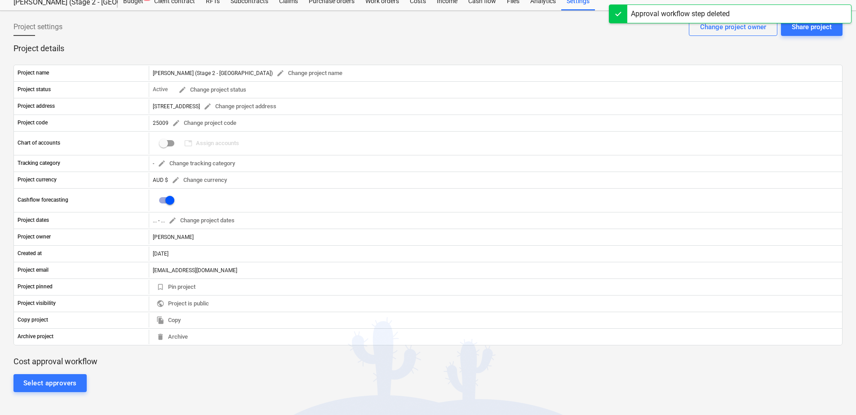
scroll to position [0, 0]
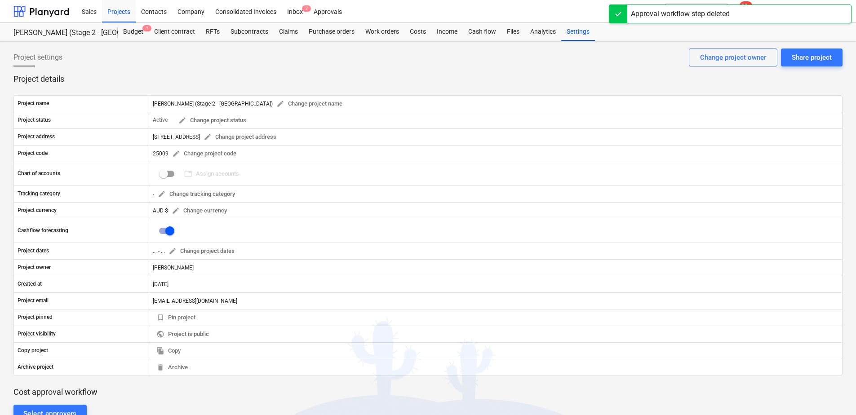
click at [169, 67] on div "Project settings Share project Change project owner" at bounding box center [427, 61] width 829 height 25
click at [289, 17] on div "Inbox 7" at bounding box center [295, 11] width 27 height 23
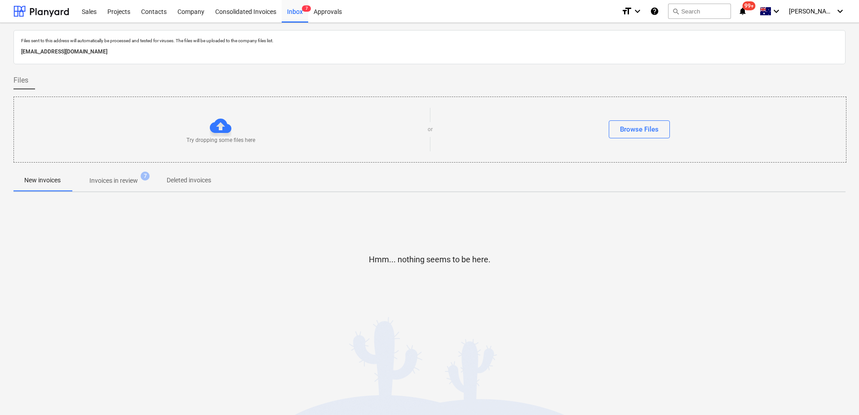
click at [112, 191] on div "New invoices Invoices in review 7 Deleted invoices" at bounding box center [429, 181] width 832 height 22
click at [132, 182] on p "Invoices in review" at bounding box center [113, 180] width 49 height 9
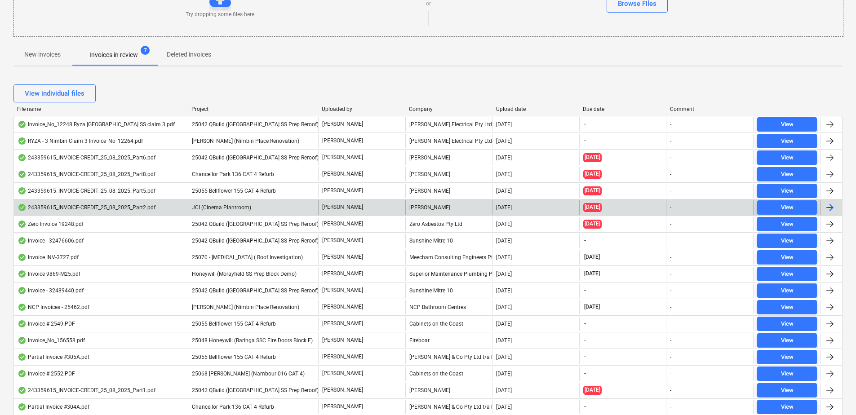
scroll to position [107, 0]
